Goal: Task Accomplishment & Management: Use online tool/utility

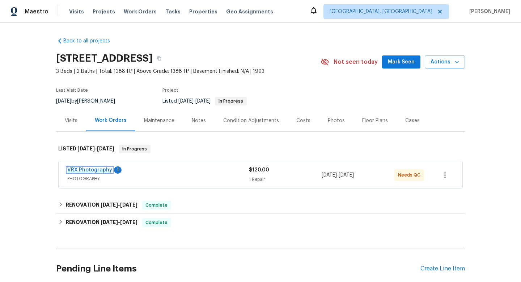
click at [88, 168] on link "VRX Photography" at bounding box center [89, 169] width 45 height 5
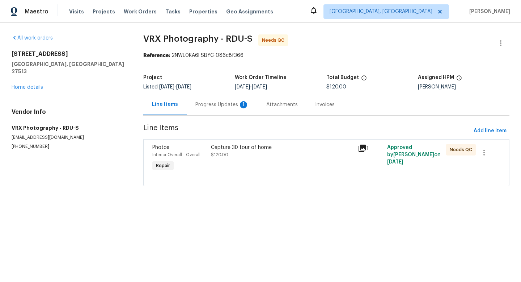
click at [360, 148] on icon at bounding box center [362, 148] width 9 height 9
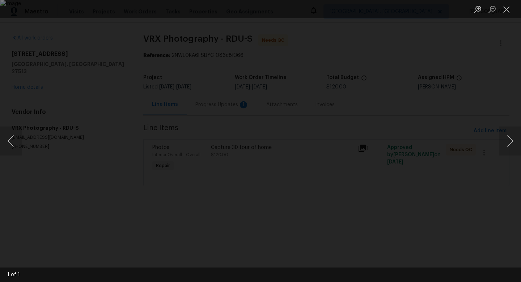
click at [431, 89] on div "Lightbox" at bounding box center [260, 141] width 521 height 282
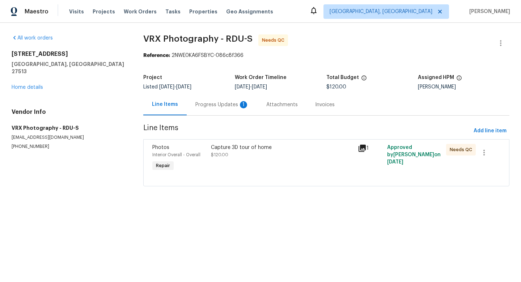
click at [359, 148] on icon at bounding box center [362, 147] width 7 height 7
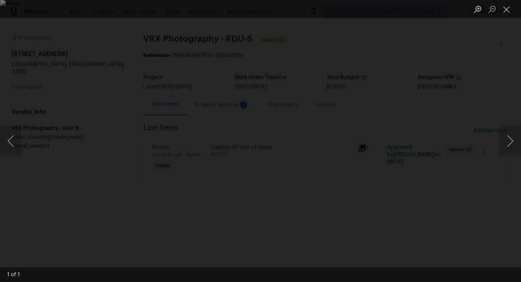
click at [420, 76] on div "Lightbox" at bounding box center [260, 141] width 521 height 282
